Goal: Book appointment/travel/reservation

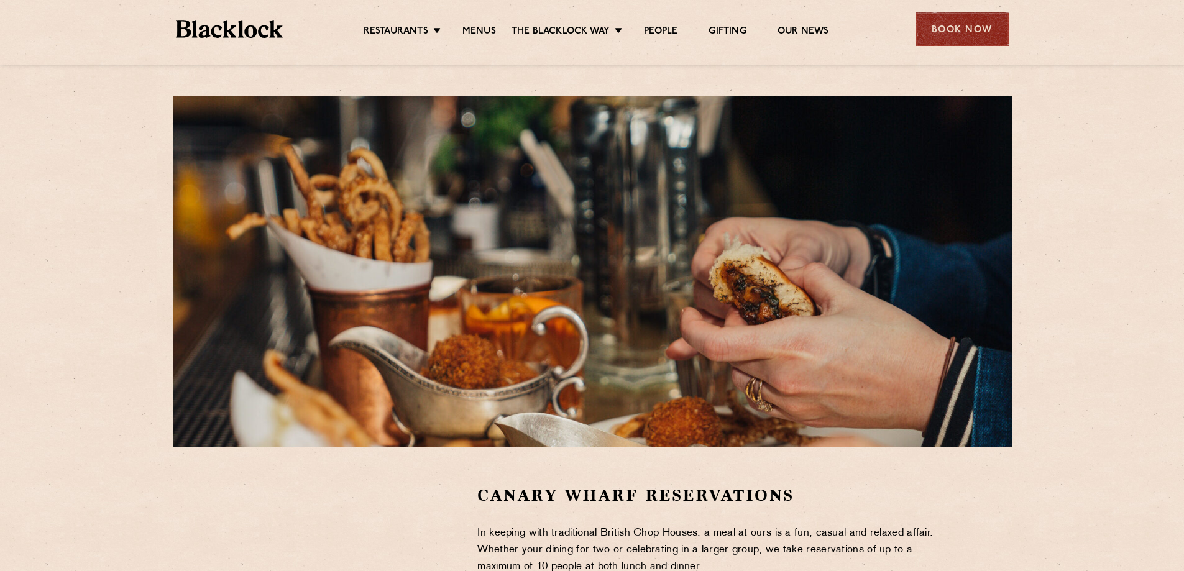
click at [975, 38] on div "Book Now" at bounding box center [961, 29] width 93 height 34
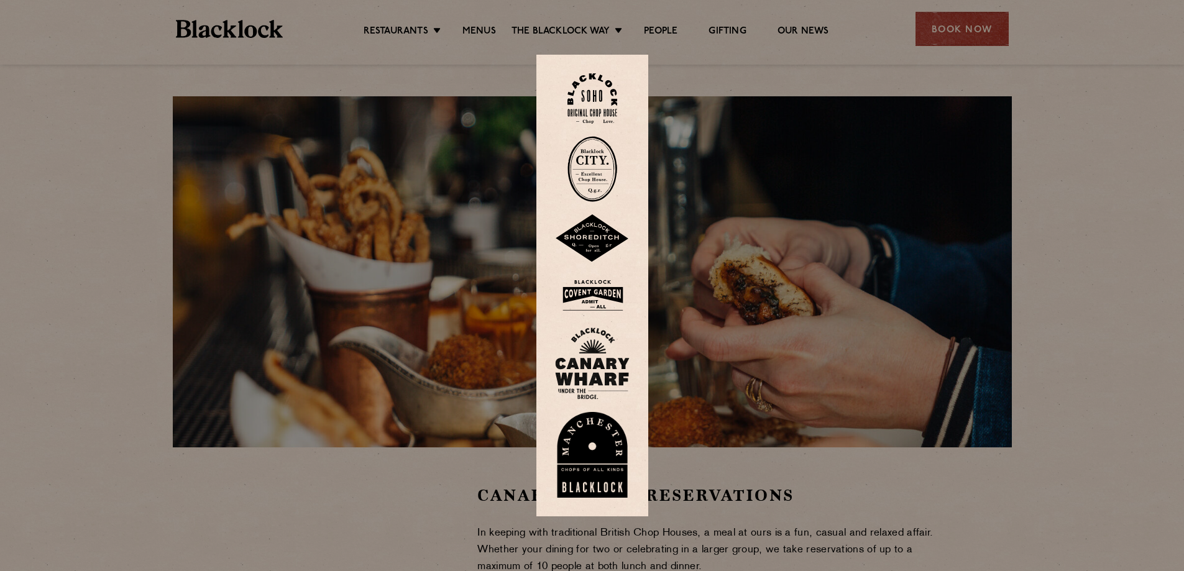
click at [600, 378] on img at bounding box center [592, 364] width 75 height 72
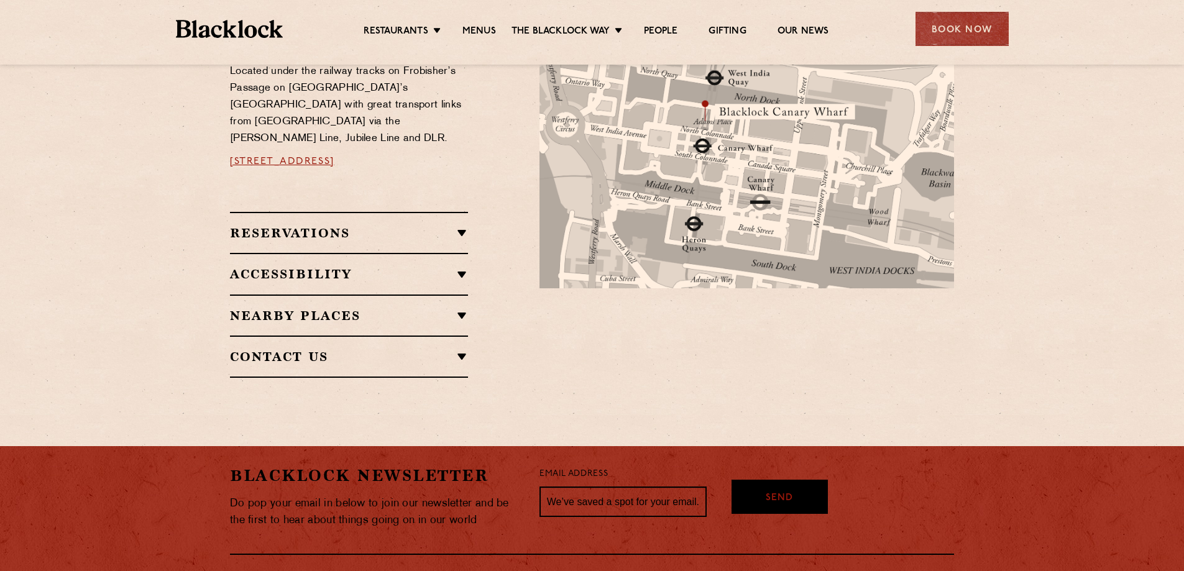
scroll to position [746, 0]
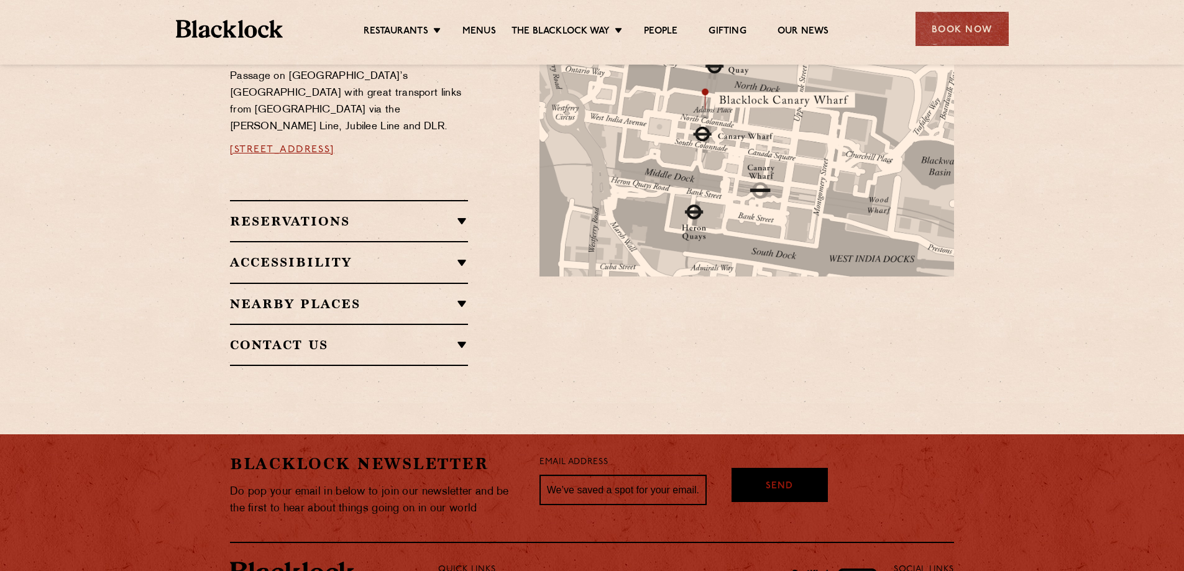
click at [377, 200] on div "Reservations WALK-INS Walk-ins are always warmly welcome. Do pop in and we’ll g…" at bounding box center [349, 220] width 238 height 41
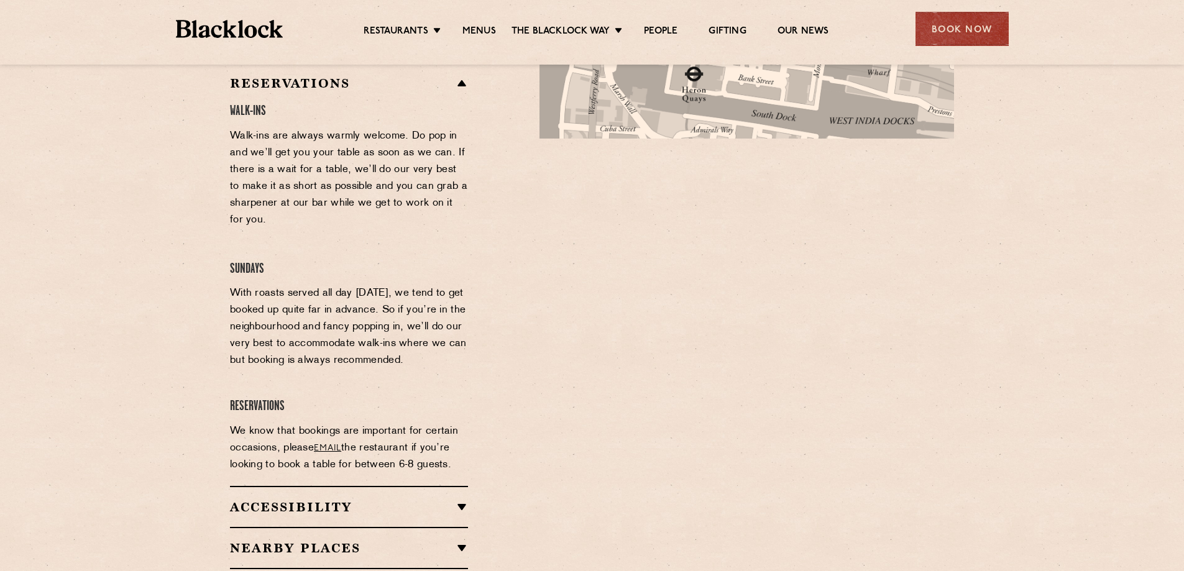
scroll to position [932, 0]
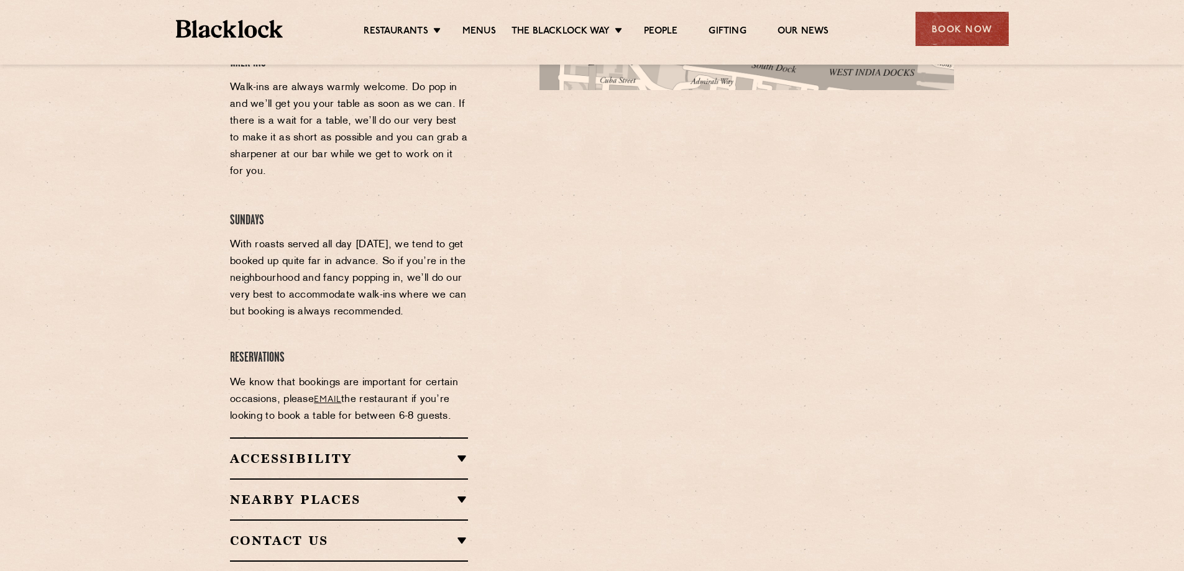
click at [326, 395] on link "email" at bounding box center [327, 399] width 27 height 9
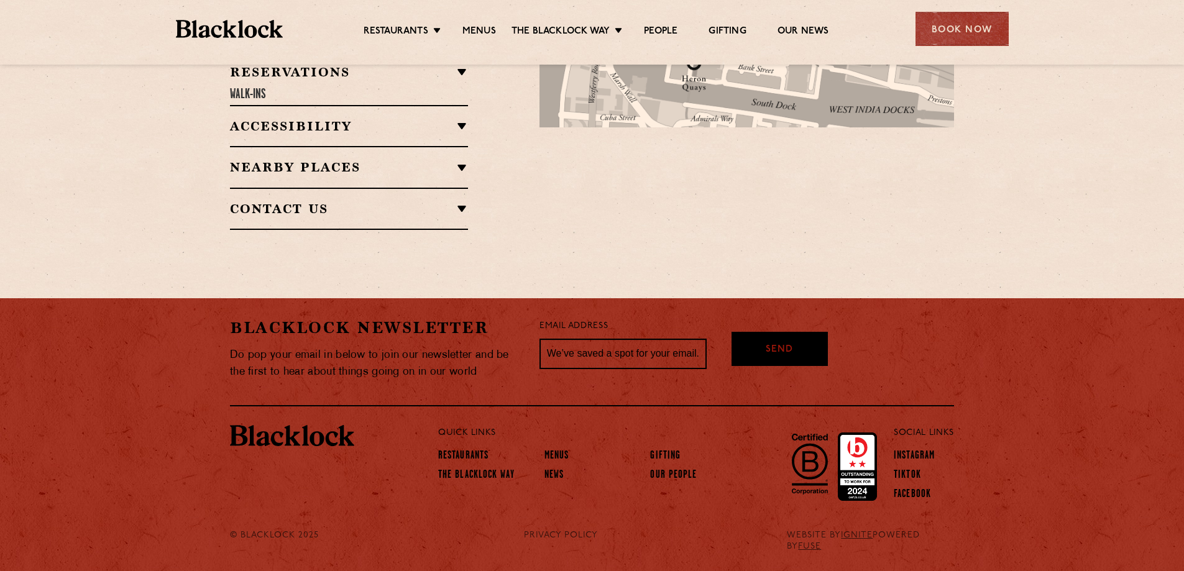
scroll to position [846, 0]
